Goal: Task Accomplishment & Management: Complete application form

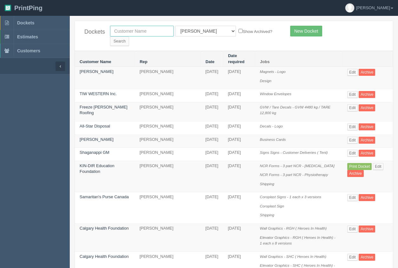
click at [149, 29] on input "text" at bounding box center [142, 31] width 64 height 11
type input "calgary health foundation"
click at [129, 36] on input "Search" at bounding box center [119, 41] width 19 height 10
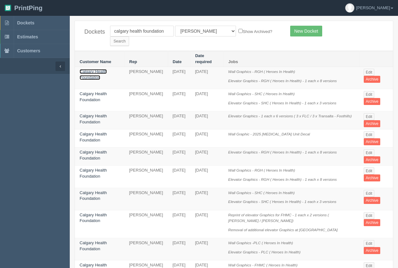
click at [100, 69] on link "Calgary Health Foundation" at bounding box center [93, 74] width 27 height 11
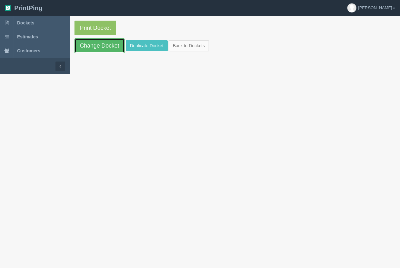
click at [108, 44] on link "Change Docket" at bounding box center [99, 45] width 50 height 15
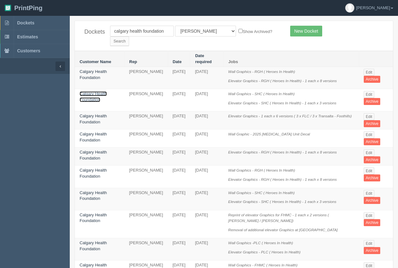
click at [99, 91] on link "Calgary Health Foundation" at bounding box center [93, 96] width 27 height 11
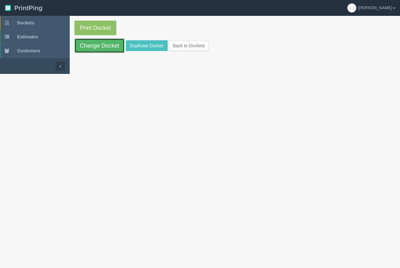
click at [108, 52] on link "Change Docket" at bounding box center [99, 45] width 50 height 15
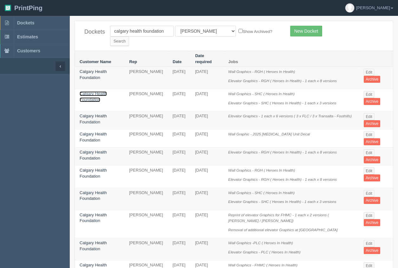
click at [93, 91] on link "Calgary Health Foundation" at bounding box center [93, 96] width 27 height 11
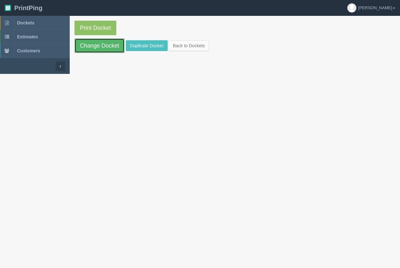
click at [101, 45] on link "Change Docket" at bounding box center [99, 45] width 50 height 15
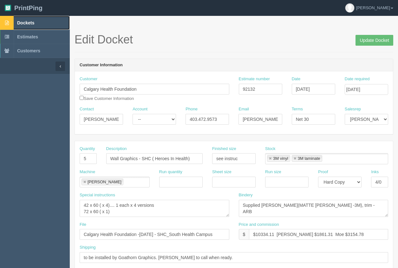
click at [29, 23] on span "Dockets" at bounding box center [25, 22] width 17 height 5
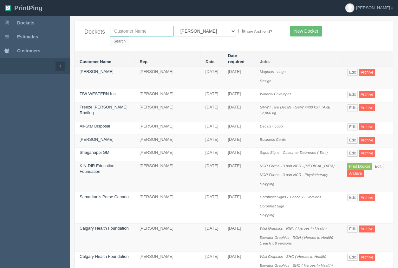
click at [131, 31] on input "text" at bounding box center [142, 31] width 64 height 11
click at [154, 31] on input "calgary iimmigranm" at bounding box center [142, 31] width 64 height 11
click at [153, 32] on input "calgary iimmigranm" at bounding box center [142, 31] width 64 height 11
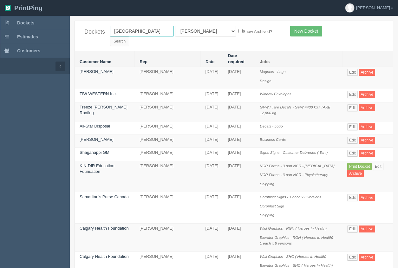
click at [153, 32] on input "[GEOGRAPHIC_DATA]" at bounding box center [142, 31] width 64 height 11
type input "calgary immigrant"
click at [129, 36] on input "Search" at bounding box center [119, 41] width 19 height 10
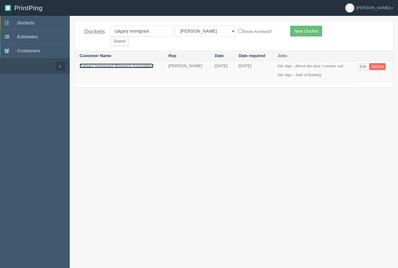
click at [104, 63] on link "Calgary Immigrant Women's Association" at bounding box center [117, 65] width 74 height 5
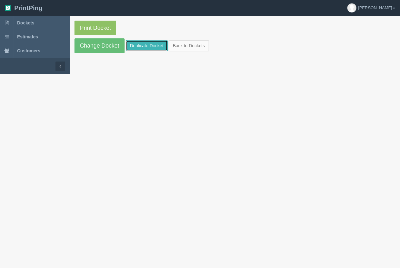
click at [145, 44] on link "Duplicate Docket" at bounding box center [147, 45] width 42 height 11
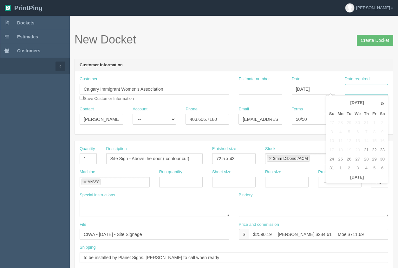
click at [370, 92] on input "Date required" at bounding box center [365, 89] width 43 height 11
click at [341, 163] on td "25" at bounding box center [340, 159] width 9 height 9
click at [367, 168] on td "4" at bounding box center [366, 168] width 8 height 9
type input "September 4, 2025"
drag, startPoint x: 332, startPoint y: 35, endPoint x: 336, endPoint y: 42, distance: 8.2
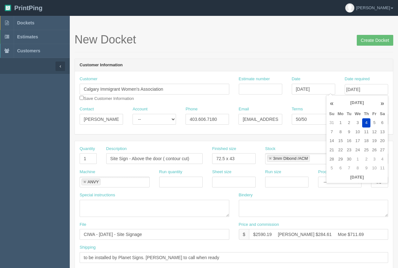
click at [332, 35] on h1 "New Docket Create Docket" at bounding box center [233, 39] width 318 height 13
drag, startPoint x: 397, startPoint y: 69, endPoint x: 405, endPoint y: 114, distance: 45.3
click at [328, 36] on h1 "New Docket Create Docket" at bounding box center [233, 39] width 318 height 13
click at [128, 160] on input "Site Sign - Above the door ( contour cut)" at bounding box center [154, 158] width 96 height 11
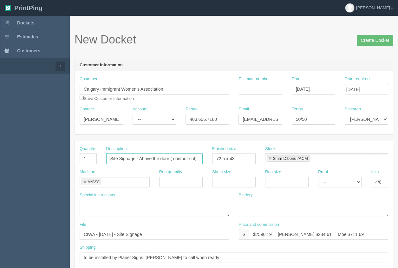
drag, startPoint x: 139, startPoint y: 158, endPoint x: 215, endPoint y: 158, distance: 76.1
click at [215, 158] on div "Quantity 1 Description Site Signage - Above the door ( contour cut) Finished si…" at bounding box center [234, 157] width 318 height 23
type input "Site Signage - Fence"
drag, startPoint x: 243, startPoint y: 158, endPoint x: 214, endPoint y: 160, distance: 29.8
click at [214, 160] on input "72.5 x 43" at bounding box center [233, 158] width 43 height 11
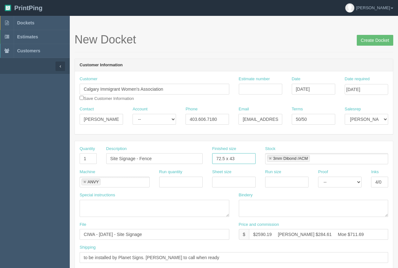
click at [236, 155] on input "72.5 x 43" at bounding box center [233, 158] width 43 height 11
drag, startPoint x: 234, startPoint y: 159, endPoint x: 214, endPoint y: 156, distance: 19.9
click at [214, 156] on input "72.5 x 43" at bounding box center [233, 158] width 43 height 11
click at [271, 159] on link at bounding box center [270, 159] width 4 height 4
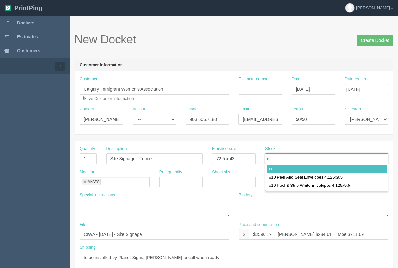
type input "e"
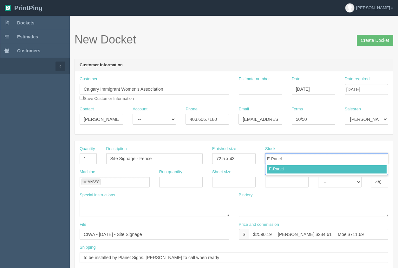
type input "E-Panel"
click at [267, 165] on div "E-Panel" at bounding box center [326, 169] width 123 height 11
type input "E-Panel"
type input "Anti Graffiti lam"
type input "E-Panel,Anti Graffiti lam"
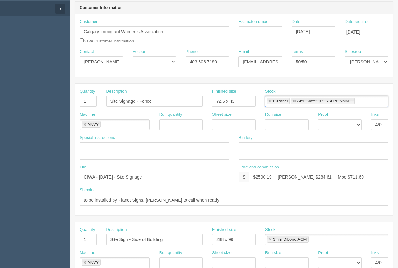
scroll to position [62, 0]
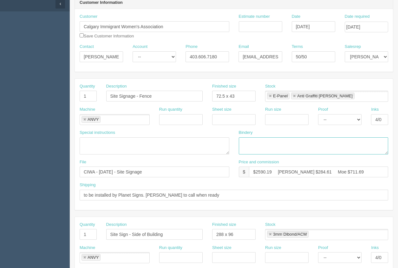
click at [261, 145] on textarea at bounding box center [314, 145] width 150 height 17
type textarea "anti graffiti lam. trim, mount - ARB"
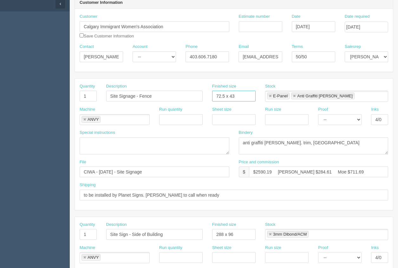
drag, startPoint x: 241, startPoint y: 95, endPoint x: 207, endPoint y: 96, distance: 34.2
click at [207, 96] on div "Finished size 72.5 x 43" at bounding box center [233, 94] width 53 height 23
type input "see instruc"
paste textarea "- 89 x 58 (x 3) -51 x 58 ( x 1) -87 x 58 ( x 1)"
type textarea "- 89 x 58 (x 3) -51 x 58 ( x 1) -87 x 58 ( x 1)"
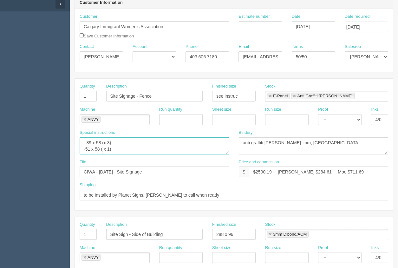
scroll to position [10, 0]
click at [270, 96] on link at bounding box center [270, 96] width 4 height 4
type input "Anti Graffiti lam"
type textarea "- 89 x 58 (x 3) -51 x 58 ( x 1) -87 x 58 ( x 1)"
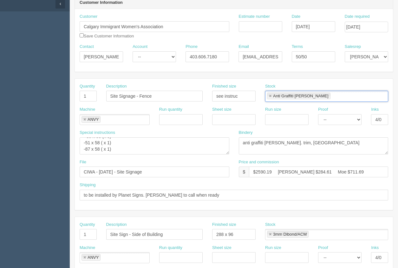
click at [270, 97] on link at bounding box center [270, 96] width 4 height 4
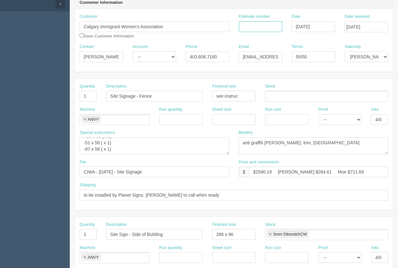
click at [255, 29] on input "Estimate number" at bounding box center [260, 26] width 43 height 11
type input "92148"
click at [269, 171] on input "$2590.19 Arif $284.61 Moe $711.69" at bounding box center [318, 171] width 139 height 11
drag, startPoint x: 272, startPoint y: 173, endPoint x: 258, endPoint y: 170, distance: 14.1
click at [258, 170] on input "$2590.19 Arif $284.61 Moe $711.69" at bounding box center [318, 171] width 139 height 11
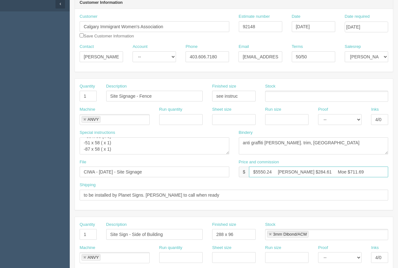
drag, startPoint x: 301, startPoint y: 171, endPoint x: 292, endPoint y: 170, distance: 9.2
click at [292, 170] on input "$5550.24 Arif $284.61 Moe $711.69" at bounding box center [318, 171] width 139 height 11
drag, startPoint x: 340, startPoint y: 171, endPoint x: 321, endPoint y: 171, distance: 19.0
click at [321, 170] on input "$5550.24 Arif $900.04 Moe $711.69" at bounding box center [318, 171] width 139 height 11
type input "$5550.24 Arif $900.04 Moe $1650.07"
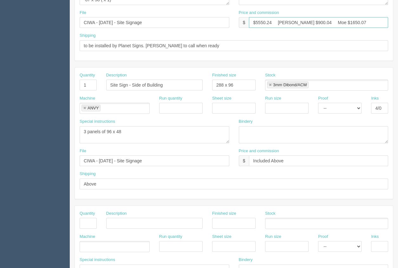
scroll to position [204, 0]
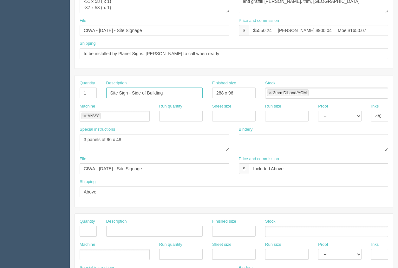
drag, startPoint x: 169, startPoint y: 95, endPoint x: 125, endPoint y: 96, distance: 43.1
click at [125, 96] on input "Site Sign - Side of Building" at bounding box center [154, 92] width 96 height 11
click at [170, 94] on input "Site Sign - Side of Building" at bounding box center [154, 92] width 96 height 11
drag, startPoint x: 167, startPoint y: 94, endPoint x: 126, endPoint y: 85, distance: 41.4
click at [130, 91] on input "Site Sign - Side of Building" at bounding box center [154, 92] width 96 height 11
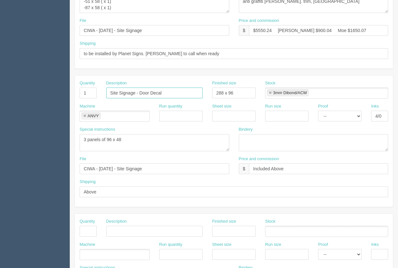
type input "Site Signage - Door Decal"
drag, startPoint x: 238, startPoint y: 92, endPoint x: 208, endPoint y: 91, distance: 30.4
click at [208, 92] on div "Finished size 288 x 96" at bounding box center [233, 91] width 53 height 23
type input "24 x 39"
click at [271, 91] on link at bounding box center [270, 93] width 4 height 4
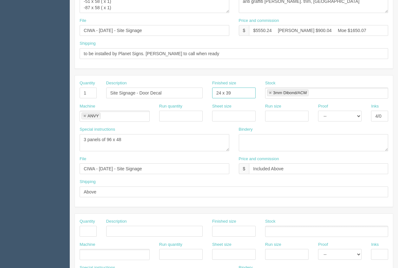
type input "24 x 39"
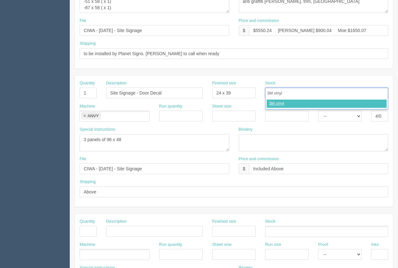
type input "3M vinyl"
type input "3M laminate"
type input "3M vinyl,3M laminate"
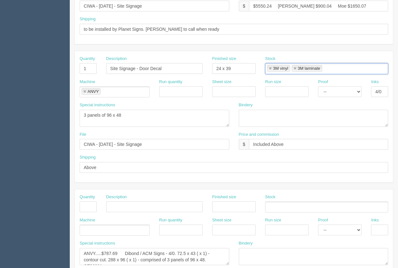
scroll to position [235, 0]
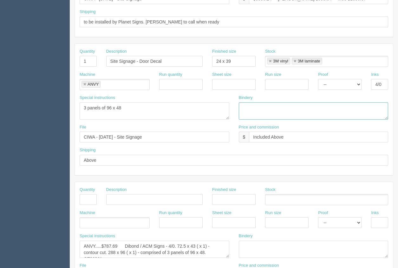
click at [244, 106] on textarea at bounding box center [314, 110] width 150 height 17
type textarea "3"
type textarea "Lam(3M), weed, mask - ARB"
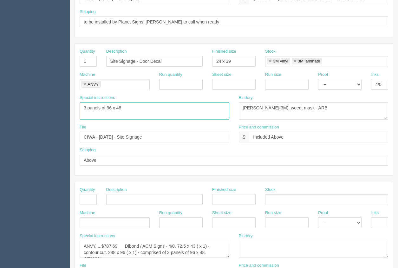
drag, startPoint x: 128, startPoint y: 111, endPoint x: 81, endPoint y: 109, distance: 46.9
click at [81, 109] on textarea "3 panels of 96 x 48" at bounding box center [155, 110] width 150 height 17
click at [83, 84] on link at bounding box center [85, 84] width 4 height 4
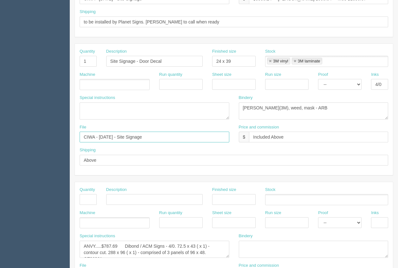
drag, startPoint x: 113, startPoint y: 137, endPoint x: 101, endPoint y: 134, distance: 11.8
click at [100, 135] on input "CIWA - March 2025 - Site Signage" at bounding box center [155, 137] width 150 height 11
drag, startPoint x: 159, startPoint y: 138, endPoint x: 128, endPoint y: 137, distance: 31.4
click at [128, 137] on input "CIWA - August 2025 - Site Signage" at bounding box center [155, 137] width 150 height 11
paste input "miles Daycare Site Signage_ Fence-Main entranc"
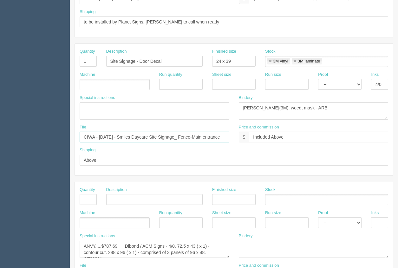
scroll to position [0, 0]
drag, startPoint x: 226, startPoint y: 138, endPoint x: 78, endPoint y: 136, distance: 147.4
click at [77, 135] on div "File CIWA - August 2025 - Smiles Daycare Site Signage_ Fence-Main entrance" at bounding box center [154, 135] width 159 height 23
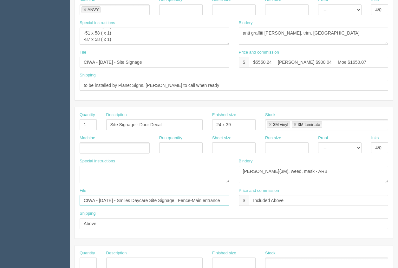
scroll to position [171, 0]
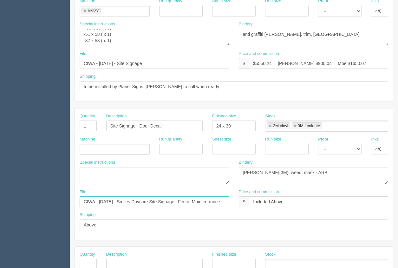
type input "CIWA - August 2025 - Smiles Daycare Site Signage_ Fence-Main entrance"
drag, startPoint x: 160, startPoint y: 61, endPoint x: 82, endPoint y: 63, distance: 78.6
click at [74, 63] on div "Quantity 1 Description Site Signage - Fence Finished size see instruc Stock Mac…" at bounding box center [233, 36] width 318 height 132
paste input "August 2025 - Smiles Daycare Site Signage_ Fence-Main entranc"
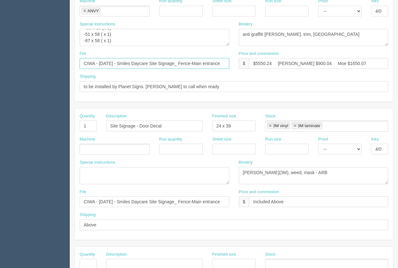
type input "CIWA - August 2025 - Smiles Daycare Site Signage_ Fence-Main entrance"
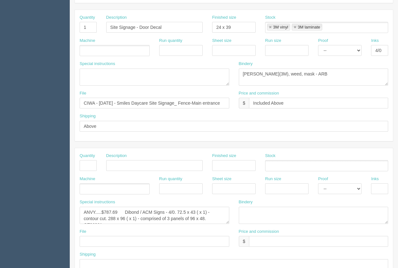
scroll to position [270, 0]
drag, startPoint x: 117, startPoint y: 210, endPoint x: 101, endPoint y: 213, distance: 16.1
click at [100, 212] on textarea "ANVY.....$787.69 Dibond / ACM Signs - 4/0. 72.5 x 43 ( x 1) - contour cut. 288 …" at bounding box center [155, 214] width 150 height 17
drag, startPoint x: 82, startPoint y: 210, endPoint x: 234, endPoint y: 215, distance: 152.2
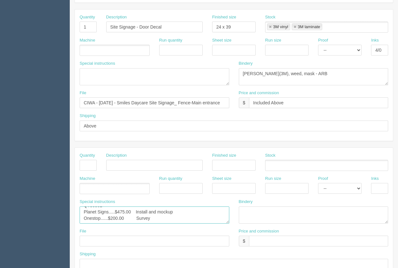
click at [248, 230] on div "Quantity Description Finished size Stock Machine Run quantity Sheet size Run si…" at bounding box center [234, 213] width 318 height 131
click at [115, 220] on textarea "ANVY.....$787.69 Dibond / ACM Signs - 4/0. 72.5 x 43 ( x 1) - contour cut. 288 …" at bounding box center [155, 214] width 150 height 17
click at [150, 221] on textarea "ANVY.....$787.69 Dibond / ACM Signs - 4/0. 72.5 x 43 ( x 1) - contour cut. 288 …" at bounding box center [155, 214] width 150 height 17
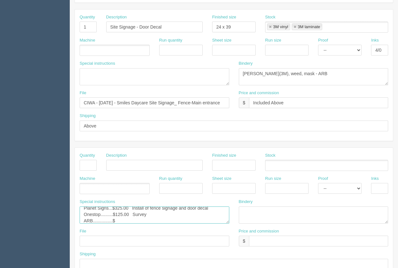
click at [133, 222] on textarea "ANVY.....$787.69 Dibond / ACM Signs - 4/0. 72.5 x 43 ( x 1) - contour cut. 288 …" at bounding box center [155, 214] width 150 height 17
click at [157, 216] on textarea "ANVY.....$787.69 Dibond / ACM Signs - 4/0. 72.5 x 43 ( x 1) - contour cut. 288 …" at bounding box center [155, 214] width 150 height 17
click at [124, 220] on textarea "ANVY.....$787.69 Dibond / ACM Signs - 4/0. 72.5 x 43 ( x 1) - contour cut. 288 …" at bounding box center [155, 214] width 150 height 17
click at [154, 222] on textarea "ANVY.....$787.69 Dibond / ACM Signs - 4/0. 72.5 x 43 ( x 1) - contour cut. 288 …" at bounding box center [155, 214] width 150 height 17
click at [220, 221] on textarea "ANVY.....$787.69 Dibond / ACM Signs - 4/0. 72.5 x 43 ( x 1) - contour cut. 288 …" at bounding box center [155, 214] width 150 height 17
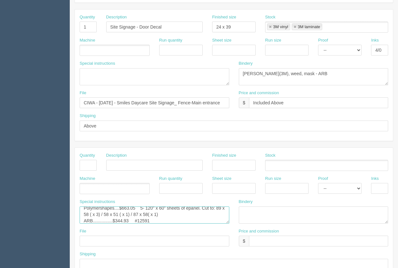
scroll to position [19, 0]
drag, startPoint x: 151, startPoint y: 220, endPoint x: 82, endPoint y: 225, distance: 68.7
click at [82, 226] on div "Special instructions ANVY.....$787.69 Dibond / ACM Signs - 4/0. 72.5 x 43 ( x 1…" at bounding box center [154, 213] width 159 height 29
type textarea "Planet Signs...$325.00 Install of fence signage and door decal Onestop.........…"
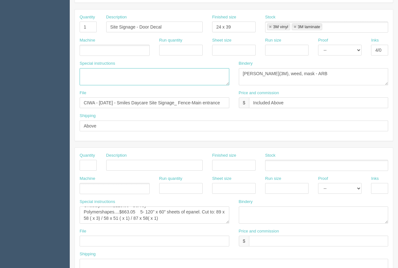
paste textarea "ARB................$344.93 #12591"
type textarea "ARB................$344.93 #12591"
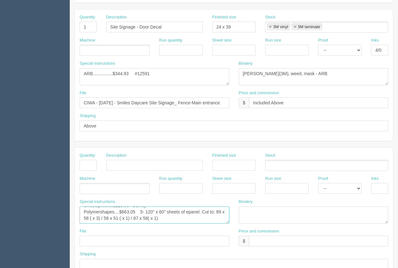
click at [103, 219] on textarea "ANVY.....$787.69 Dibond / ACM Signs - 4/0. 72.5 x 43 ( x 1) - contour cut. 288 …" at bounding box center [155, 214] width 150 height 17
type textarea "Planet Signs...$325.00 Install of fence signage and door decal Onestop.........…"
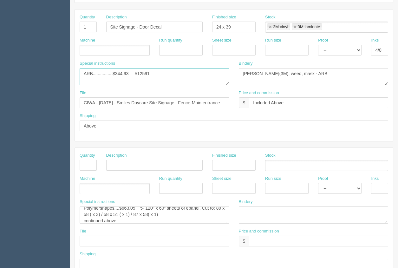
click at [82, 76] on textarea "3 panels of 96 x 48" at bounding box center [155, 76] width 150 height 17
click at [115, 74] on textarea "3 panels of 96 x 48" at bounding box center [155, 76] width 150 height 17
click at [116, 74] on textarea "3 panels of 96 x 48" at bounding box center [155, 76] width 150 height 17
click at [131, 74] on textarea "3 panels of 96 x 48" at bounding box center [155, 76] width 150 height 17
click at [107, 74] on textarea "3 panels of 96 x 48" at bounding box center [155, 76] width 150 height 17
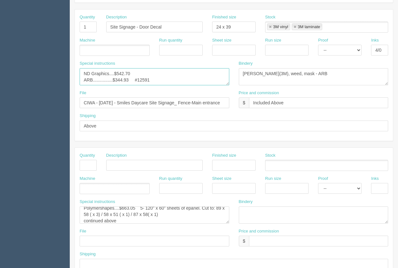
click at [155, 73] on textarea "3 panels of 96 x 48" at bounding box center [155, 76] width 150 height 17
click at [154, 75] on textarea "3 panels of 96 x 48" at bounding box center [155, 76] width 150 height 17
click at [189, 74] on textarea "3 panels of 96 x 48" at bounding box center [155, 76] width 150 height 17
click at [133, 79] on textarea "3 panels of 96 x 48" at bounding box center [155, 76] width 150 height 17
click at [138, 80] on textarea "3 panels of 96 x 48" at bounding box center [155, 76] width 150 height 17
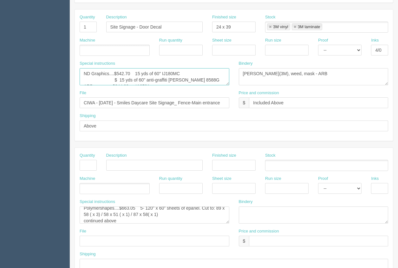
click at [118, 81] on textarea "3 panels of 96 x 48" at bounding box center [155, 76] width 150 height 17
click at [119, 80] on textarea "3 panels of 96 x 48" at bounding box center [155, 76] width 150 height 17
click at [100, 83] on textarea "3 panels of 96 x 48" at bounding box center [155, 76] width 150 height 17
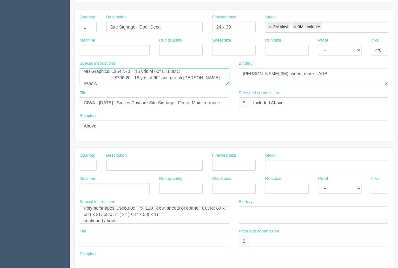
type textarea "ND Graphics....$542.70 15 yds of 60" IJ180MC $706.20 15 yds of 60" anti-graffit…"
click at [126, 52] on ul at bounding box center [115, 50] width 70 height 11
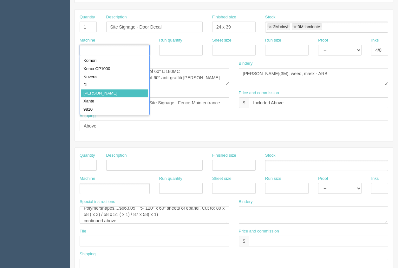
type input "[PERSON_NAME]"
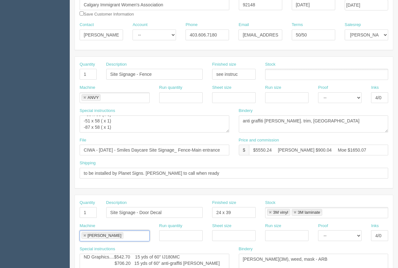
scroll to position [81, 0]
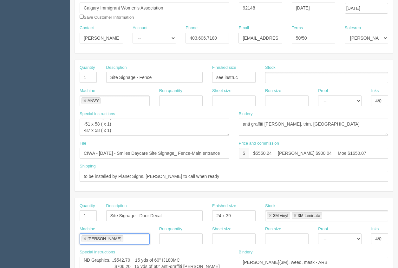
click at [272, 75] on ul at bounding box center [326, 77] width 123 height 11
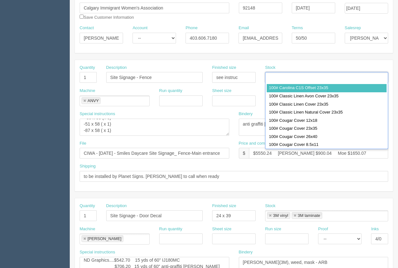
type input "E"
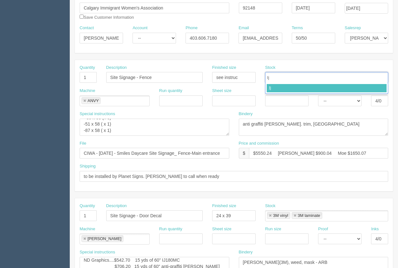
type input "Ij"
